Goal: Information Seeking & Learning: Learn about a topic

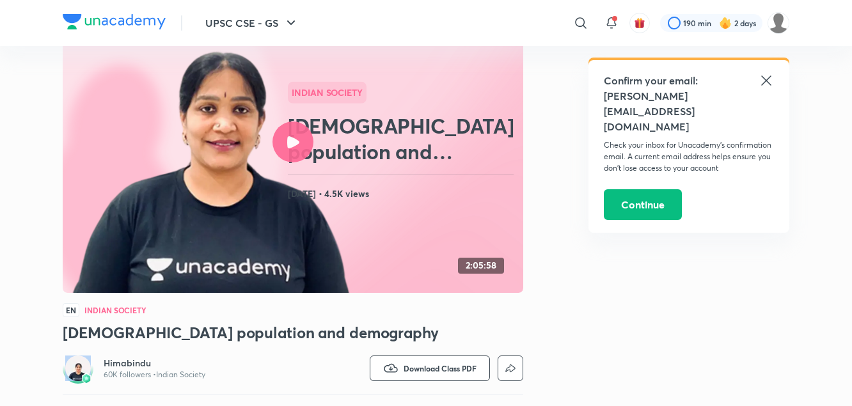
click at [345, 289] on img at bounding box center [211, 172] width 282 height 251
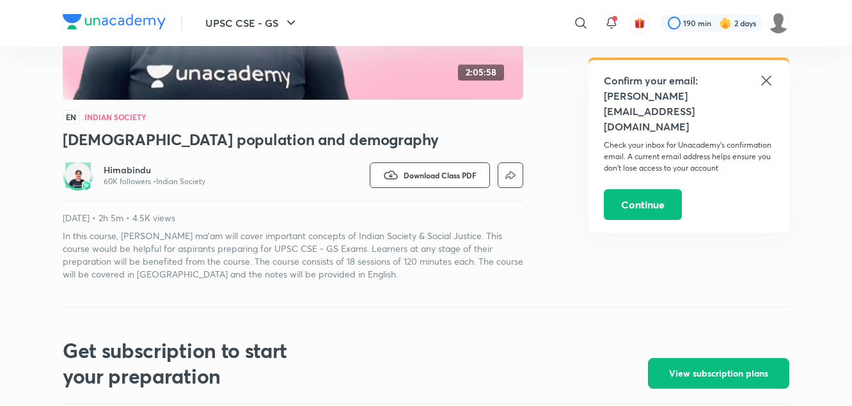
scroll to position [370, 0]
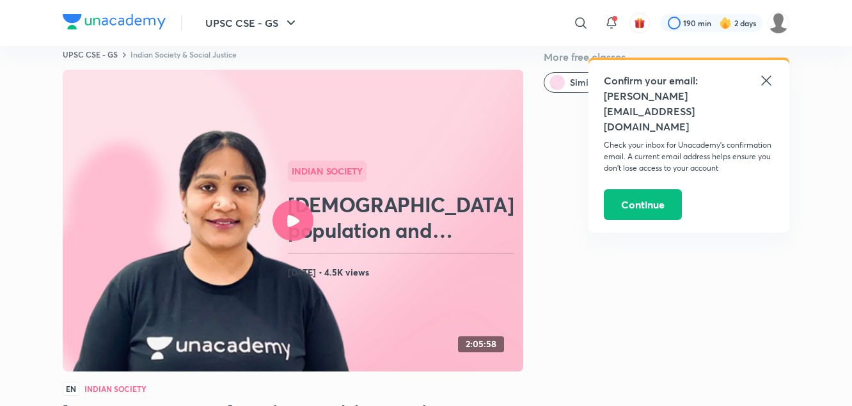
click at [124, 344] on img at bounding box center [211, 251] width 282 height 251
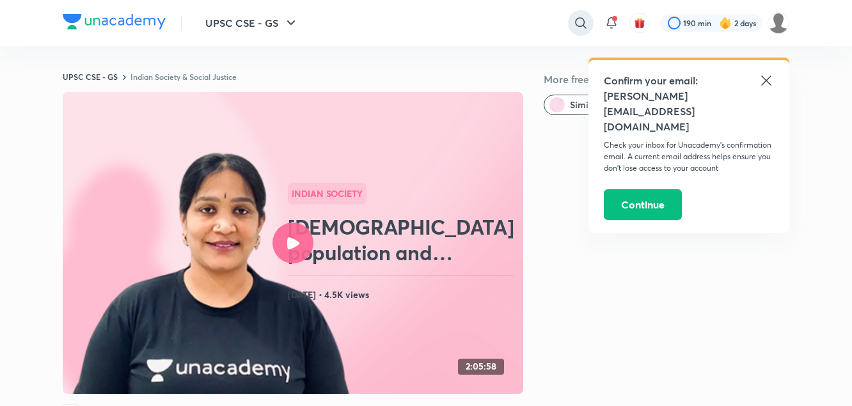
click at [586, 21] on icon at bounding box center [580, 22] width 15 height 15
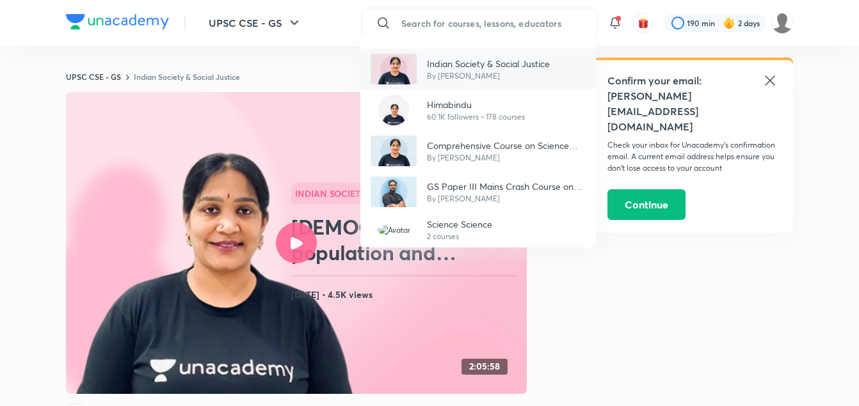
click at [533, 67] on p "Indian Society & Social Justice" at bounding box center [488, 63] width 123 height 13
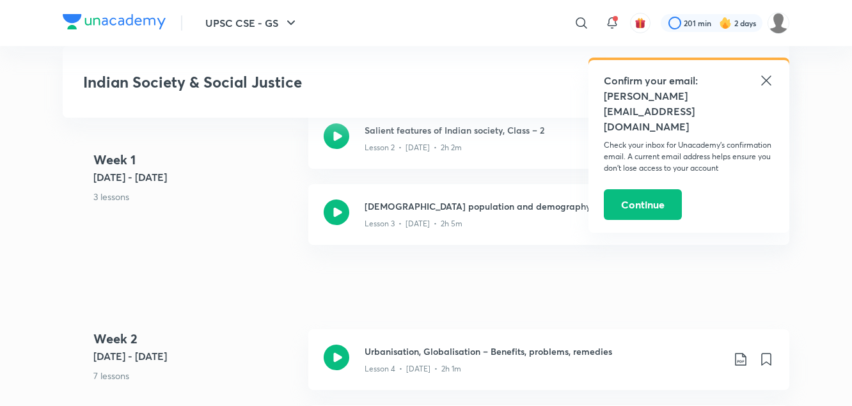
scroll to position [812, 0]
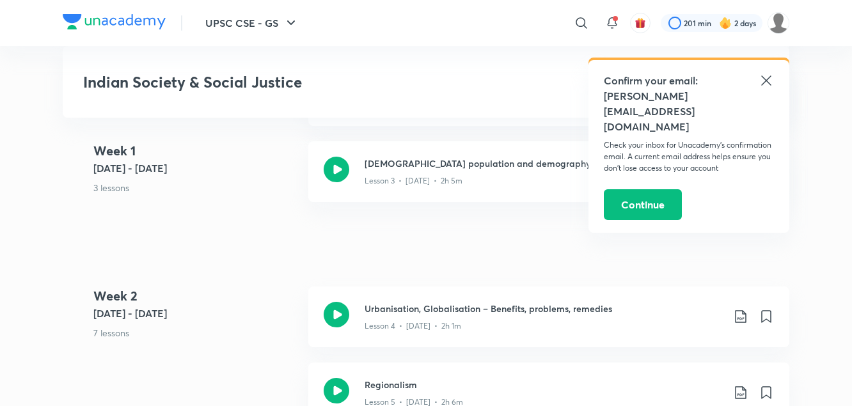
click at [767, 75] on icon at bounding box center [766, 80] width 15 height 15
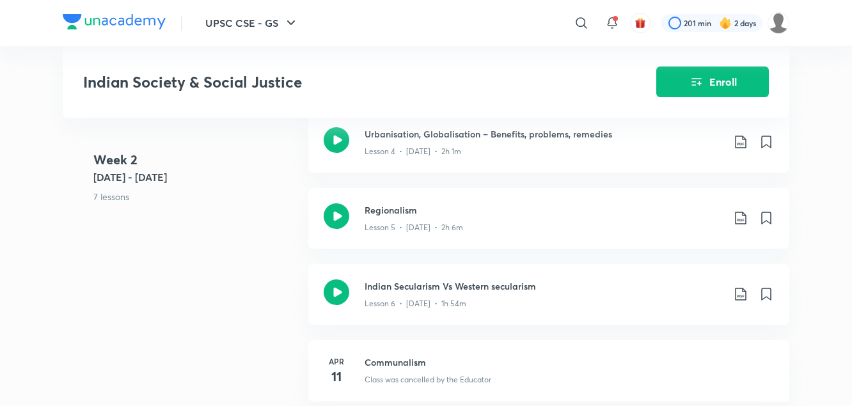
scroll to position [986, 0]
click at [541, 141] on h3 "Urbanisation, Globalisation – Benefits, problems, remedies" at bounding box center [544, 134] width 358 height 13
